Goal: Task Accomplishment & Management: Complete application form

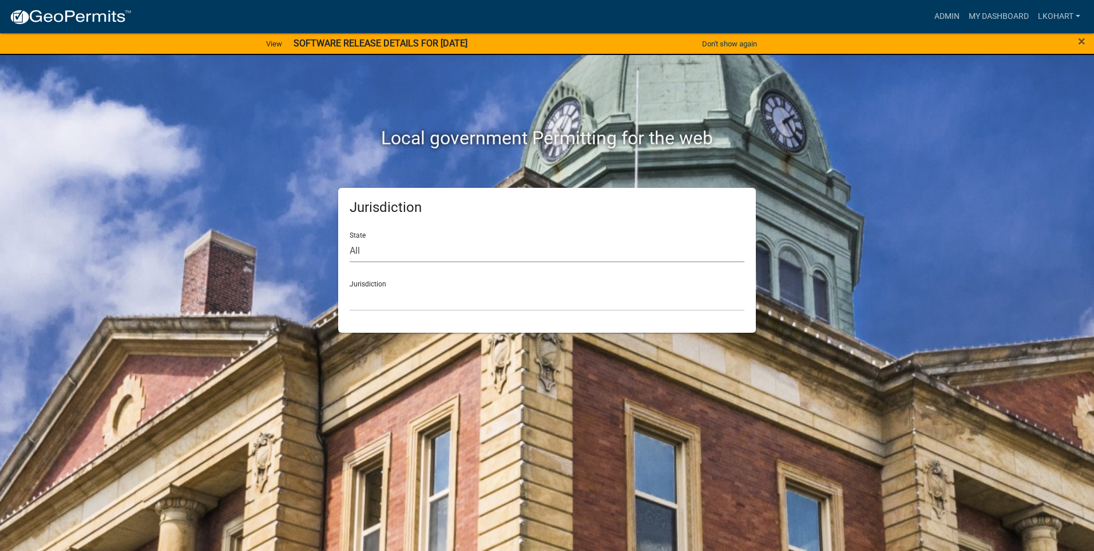
click at [383, 248] on select "All [US_STATE] [US_STATE] [US_STATE] [US_STATE] [US_STATE] [US_STATE] [US_STATE…" at bounding box center [547, 250] width 395 height 23
select select "[US_STATE]"
click at [350, 239] on select "All [US_STATE] [US_STATE] [US_STATE] [US_STATE] [US_STATE] [US_STATE] [US_STATE…" at bounding box center [547, 250] width 395 height 23
click at [393, 300] on select "[GEOGRAPHIC_DATA], [US_STATE] [GEOGRAPHIC_DATA], [US_STATE] [GEOGRAPHIC_DATA], …" at bounding box center [547, 298] width 395 height 23
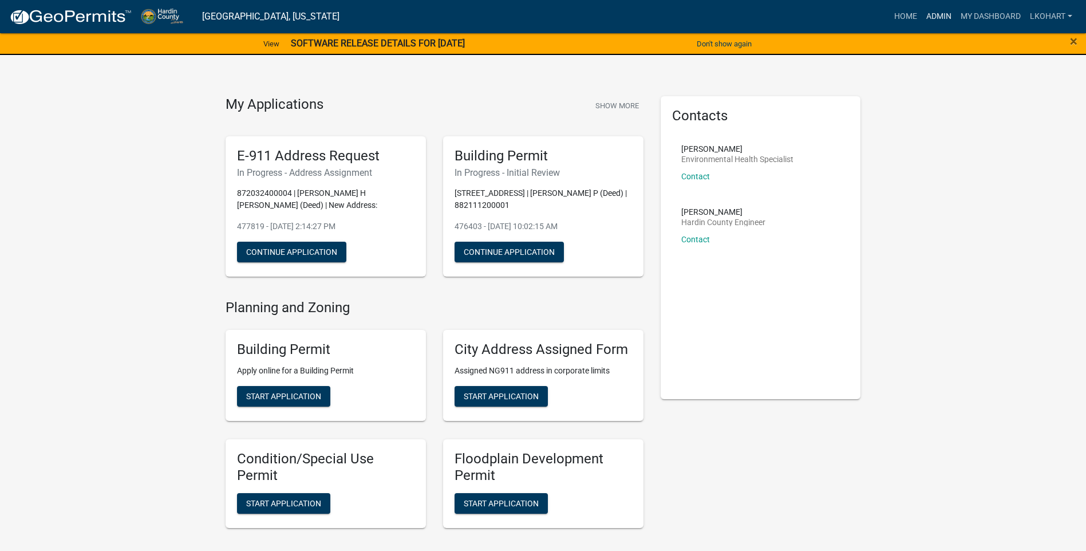
click at [935, 16] on link "Admin" at bounding box center [938, 17] width 34 height 22
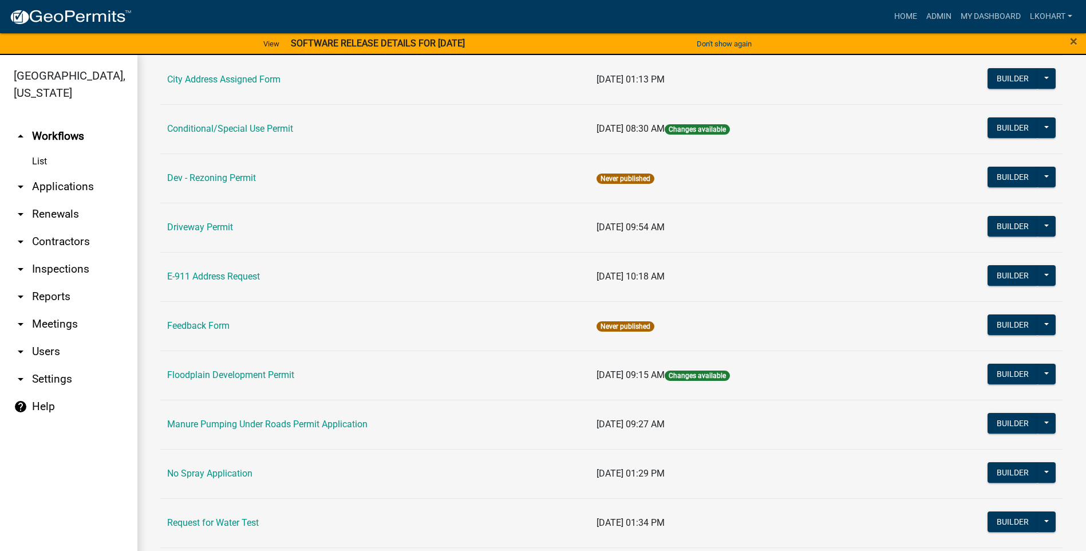
scroll to position [172, 0]
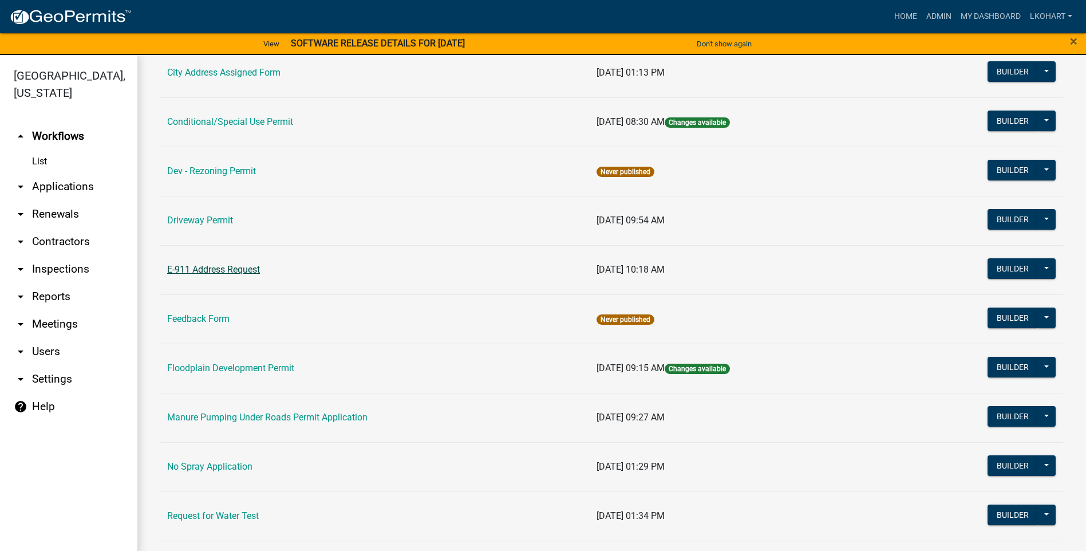
click at [212, 271] on link "E-911 Address Request" at bounding box center [213, 269] width 93 height 11
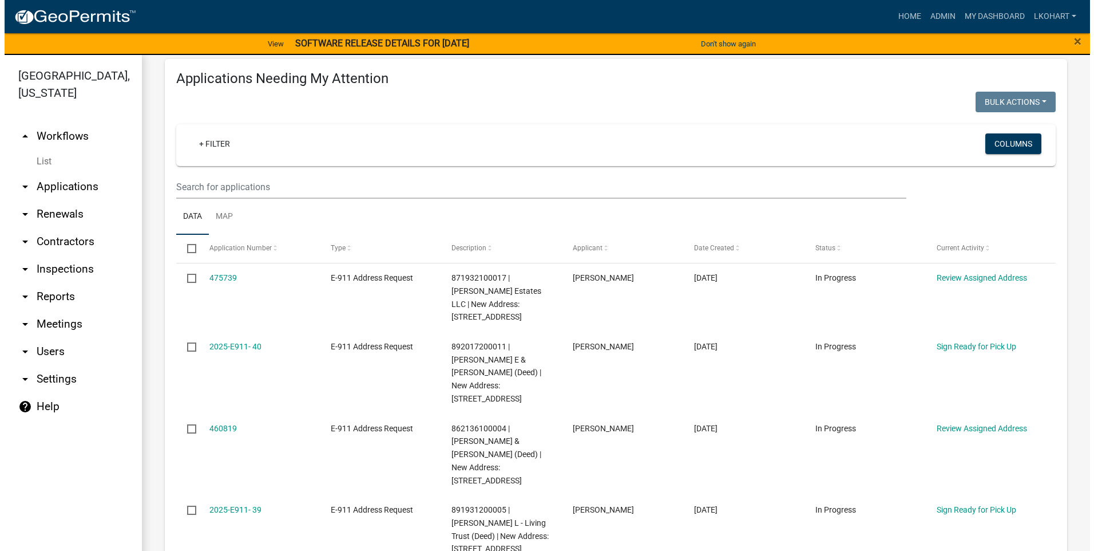
scroll to position [172, 0]
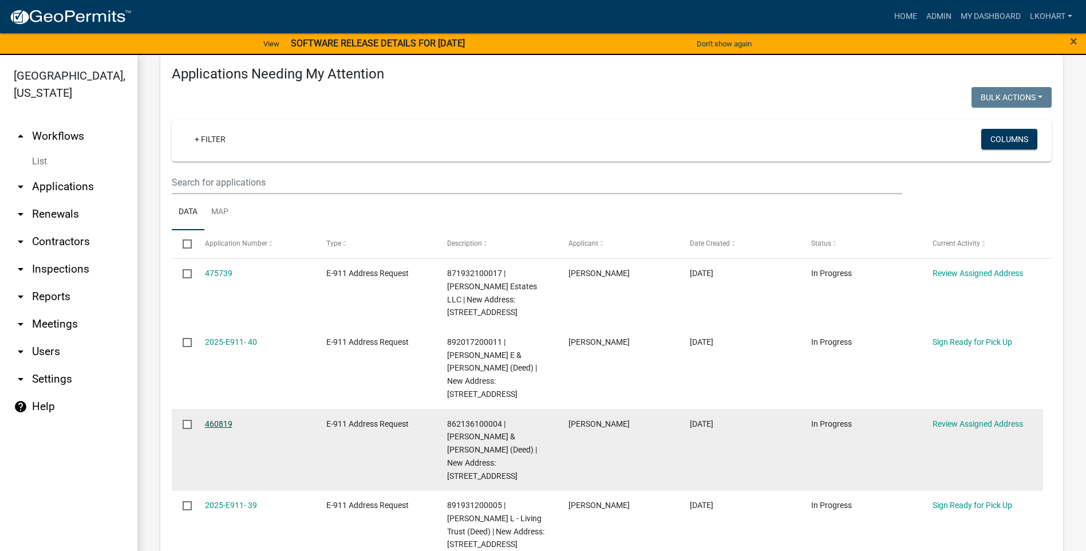
click at [217, 419] on link "460819" at bounding box center [218, 423] width 27 height 9
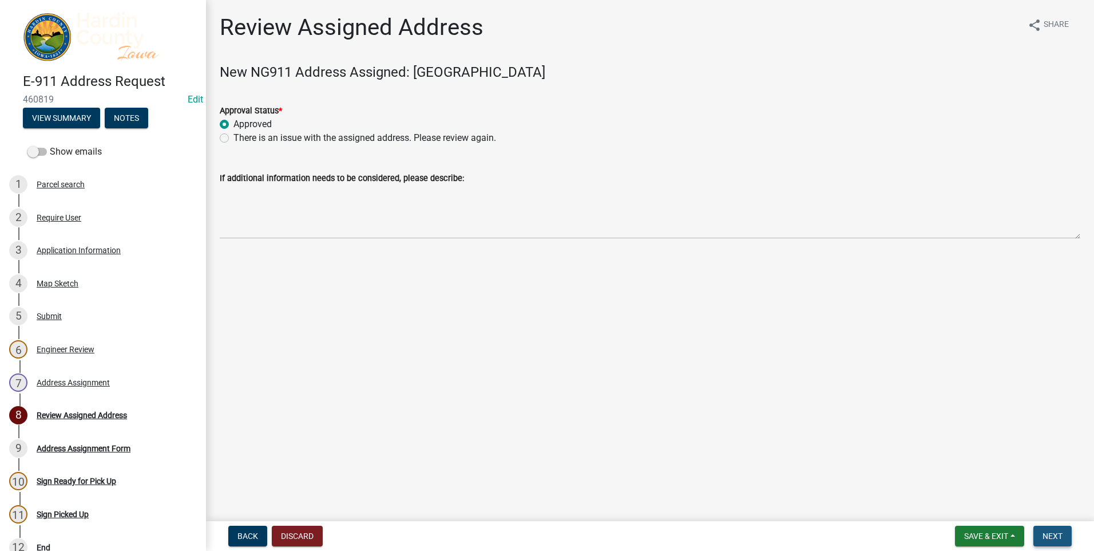
click at [1054, 536] on span "Next" at bounding box center [1053, 535] width 20 height 9
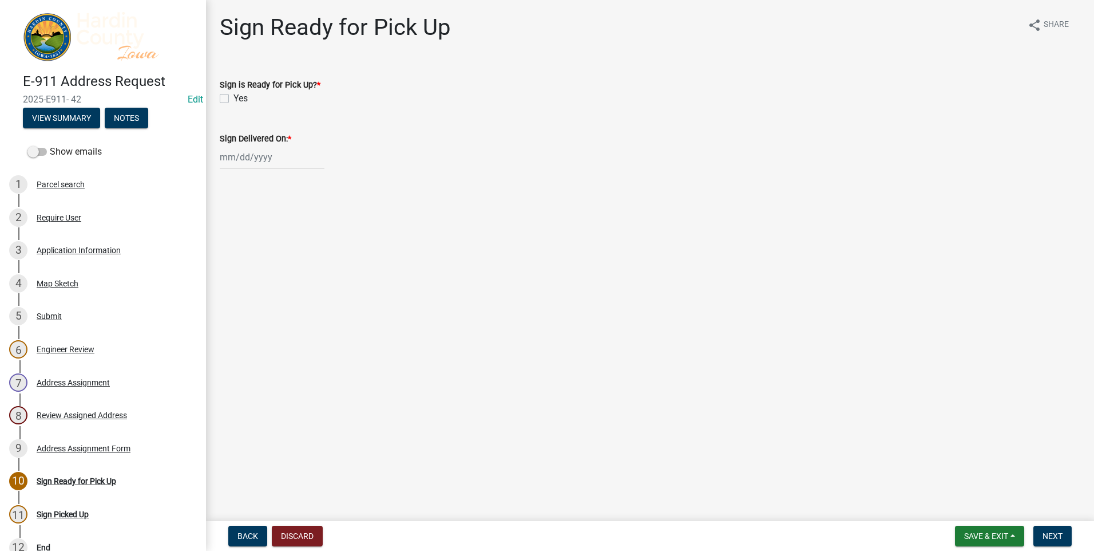
click at [234, 98] on label "Yes" at bounding box center [241, 99] width 14 height 14
click at [234, 98] on input "Yes" at bounding box center [237, 95] width 7 height 7
checkbox input "true"
click at [1055, 535] on span "Next" at bounding box center [1053, 535] width 20 height 9
select select "9"
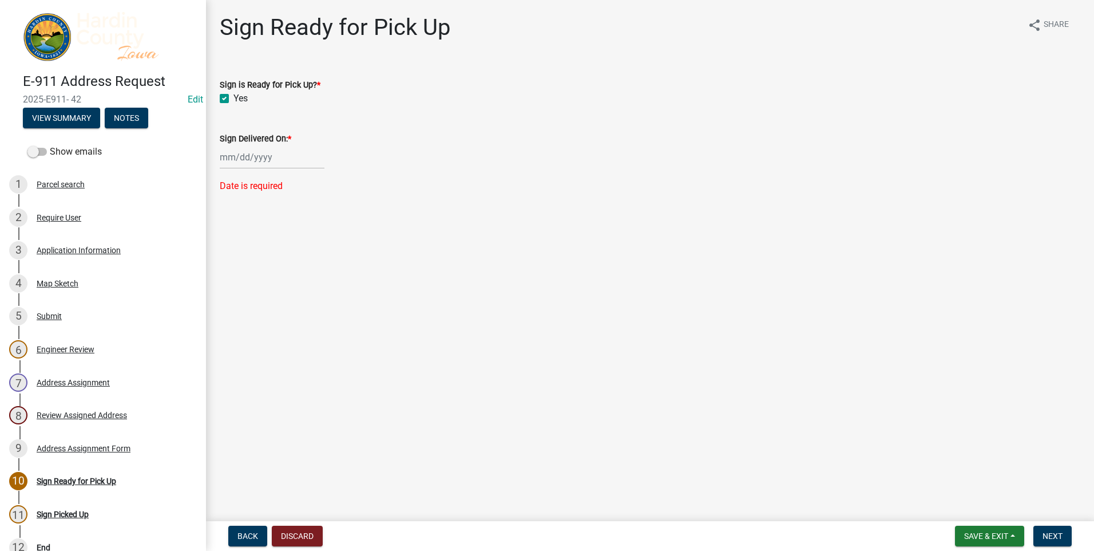
select select "2025"
click at [224, 159] on div "[PERSON_NAME] Feb Mar Apr [PERSON_NAME][DATE] Oct Nov [DATE] 1526 1527 1528 152…" at bounding box center [272, 156] width 105 height 23
click at [231, 256] on div "15" at bounding box center [231, 255] width 18 height 18
type input "[DATE]"
click at [1051, 536] on span "Next" at bounding box center [1053, 535] width 20 height 9
